Goal: Information Seeking & Learning: Learn about a topic

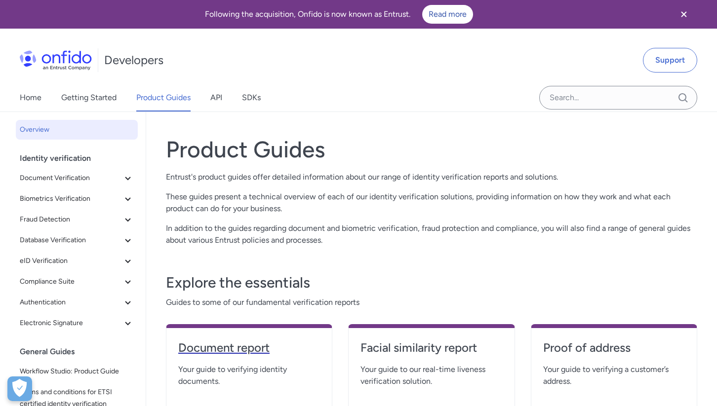
click at [220, 349] on h4 "Document report" at bounding box center [249, 348] width 142 height 16
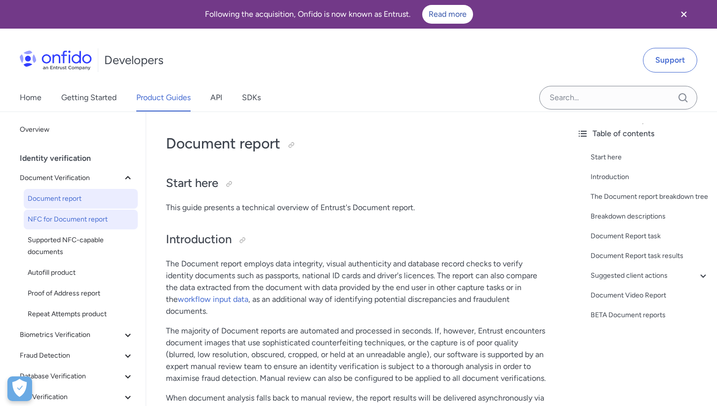
click at [58, 222] on span "NFC for Document report" at bounding box center [81, 220] width 106 height 12
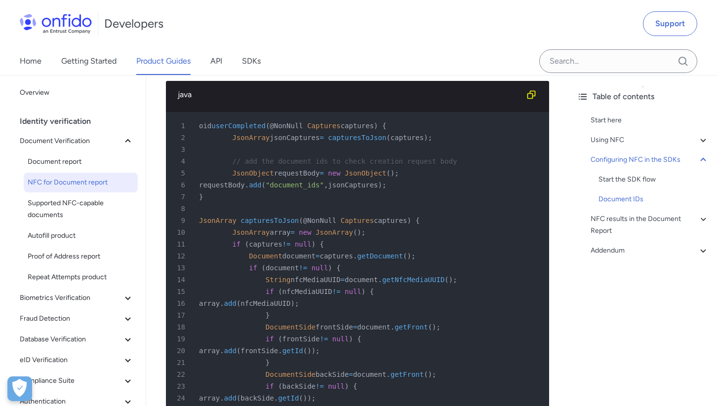
scroll to position [3264, 0]
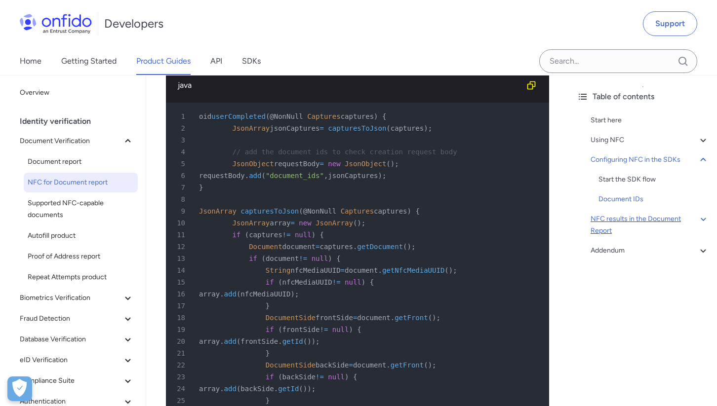
click at [607, 219] on div "NFC results in the Document Report" at bounding box center [650, 225] width 119 height 24
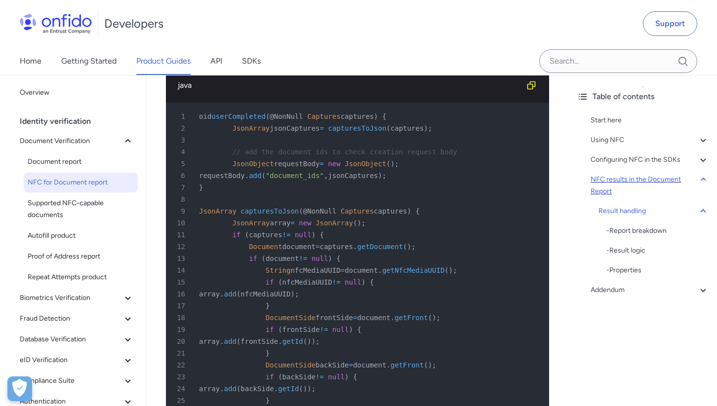
scroll to position [4507, 0]
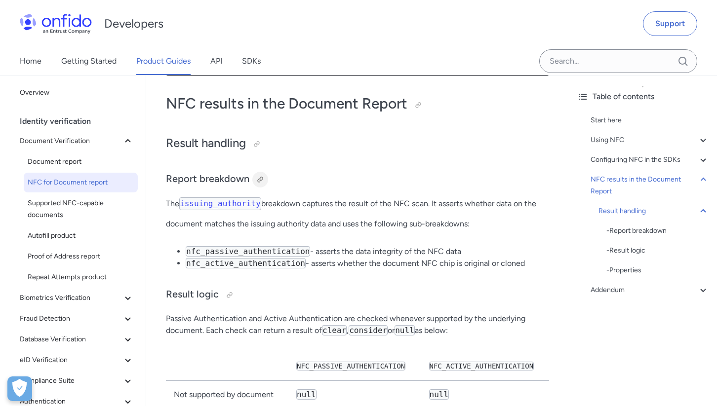
click at [260, 184] on div at bounding box center [260, 180] width 8 height 8
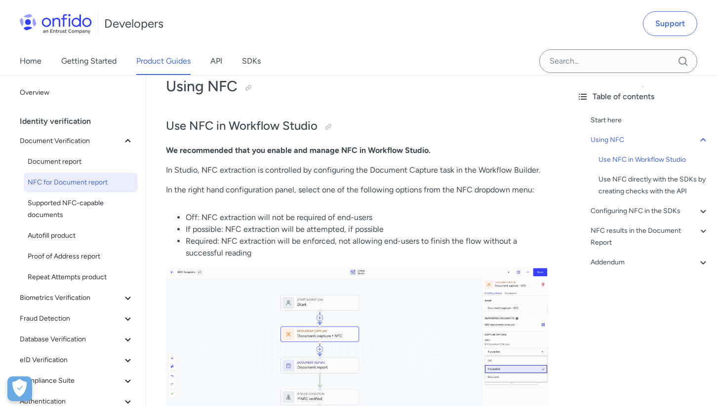
scroll to position [402, 0]
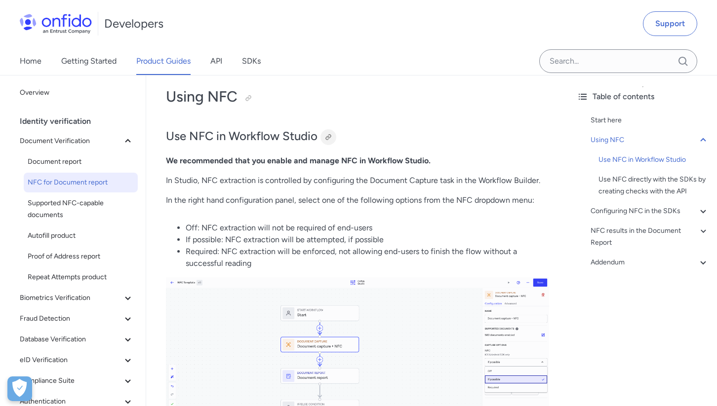
click at [332, 136] on div at bounding box center [328, 137] width 8 height 8
click at [328, 137] on div at bounding box center [328, 137] width 8 height 8
